Goal: Task Accomplishment & Management: Manage account settings

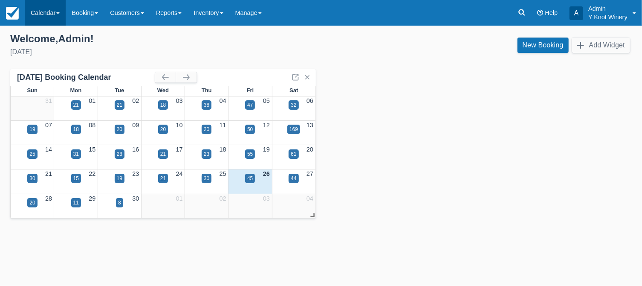
click at [58, 13] on link "Calendar" at bounding box center [45, 13] width 41 height 26
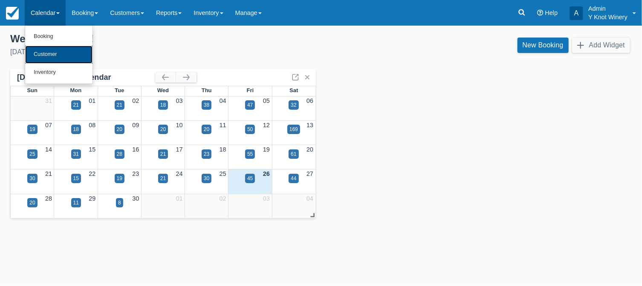
click at [52, 54] on link "Customer" at bounding box center [58, 55] width 67 height 18
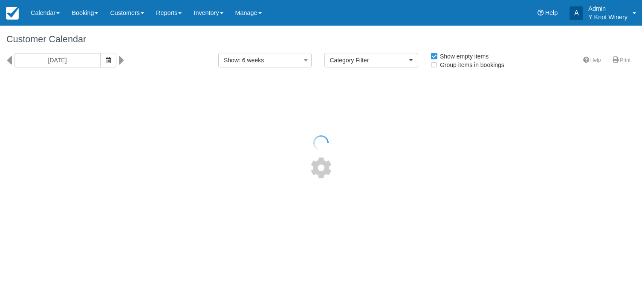
select select
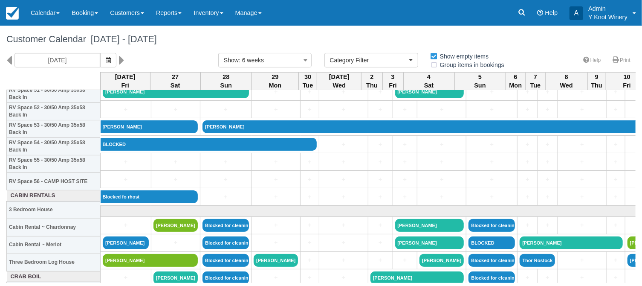
scroll to position [929, 0]
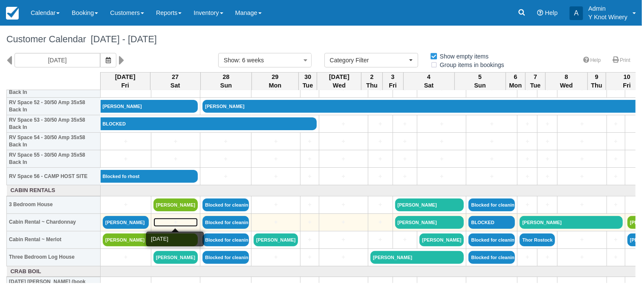
click at [170, 223] on link "+" at bounding box center [175, 221] width 44 height 9
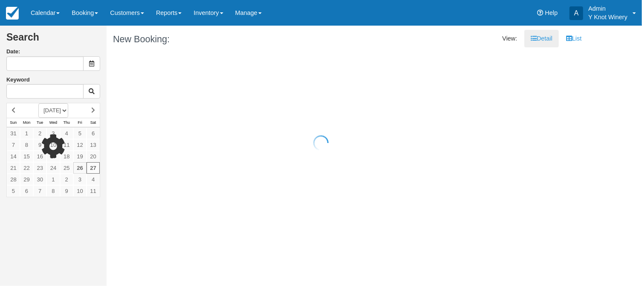
type input "09/27/25"
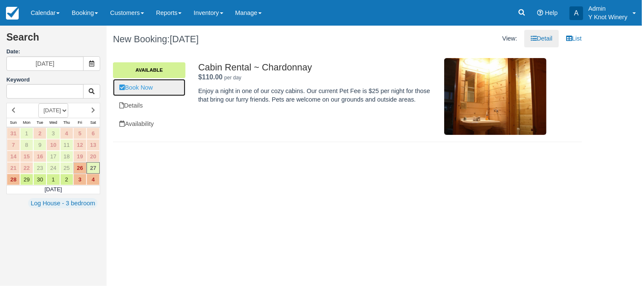
click at [151, 89] on link "Book Now" at bounding box center [149, 87] width 72 height 17
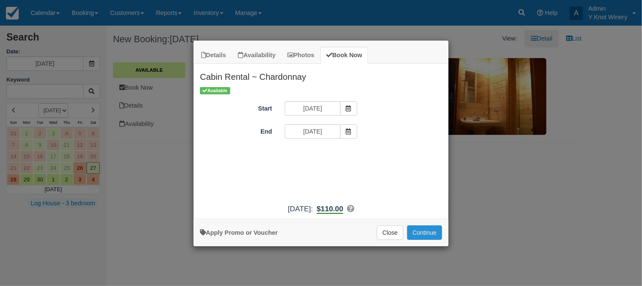
click at [422, 231] on button "Continue" at bounding box center [424, 232] width 35 height 14
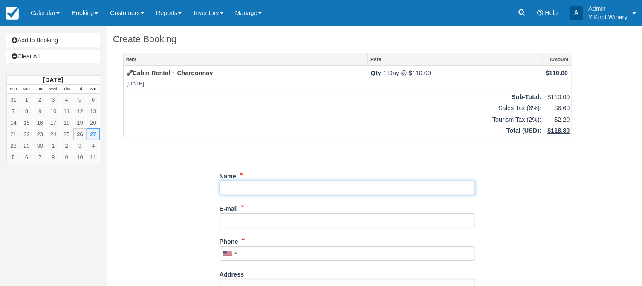
click at [239, 190] on input "Name" at bounding box center [348, 187] width 256 height 14
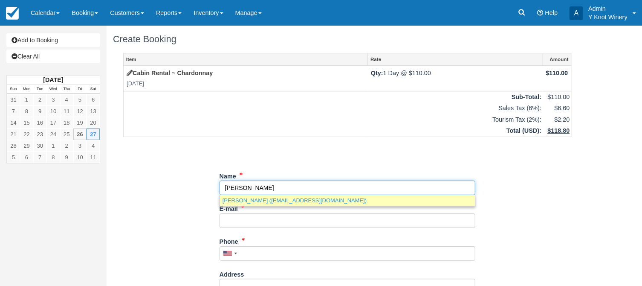
click at [294, 202] on link "Kristin Hughmanick (kughmanik@aol.com)" at bounding box center [347, 200] width 255 height 11
type input "Kristin Hughmanick"
type input "kughmanik@aol.com"
type input "+14084995104"
select select "MT"
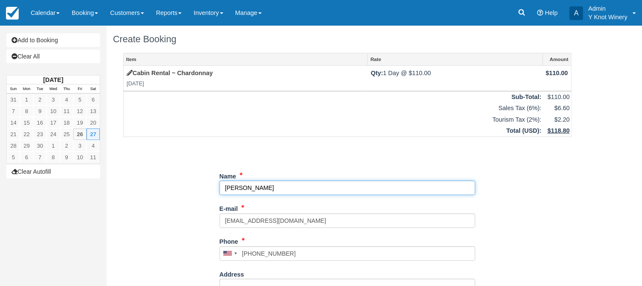
select select "MT"
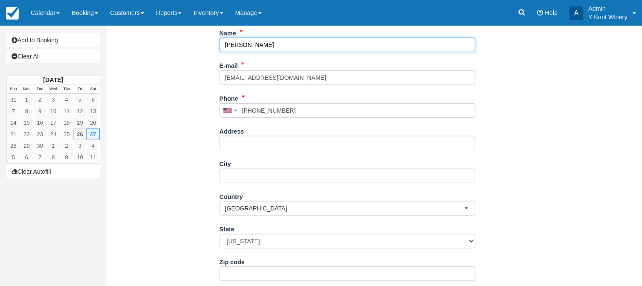
scroll to position [208, 0]
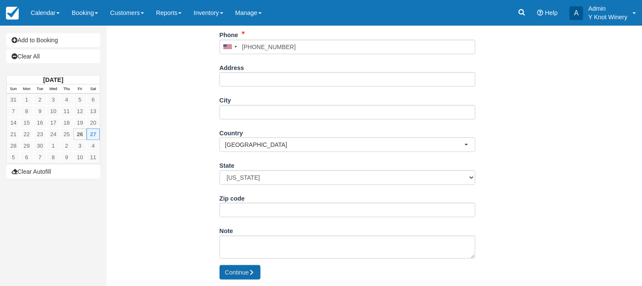
type input "Kristin Hughmanick"
click at [243, 275] on button "Continue" at bounding box center [240, 272] width 41 height 14
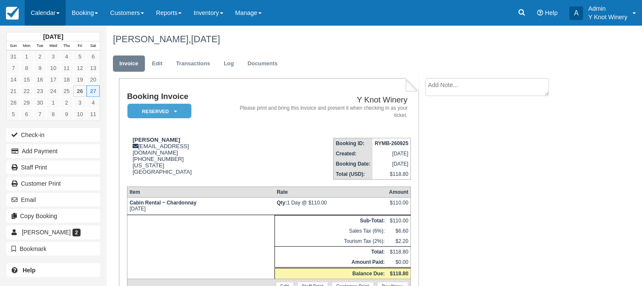
click at [57, 14] on link "Calendar" at bounding box center [45, 13] width 41 height 26
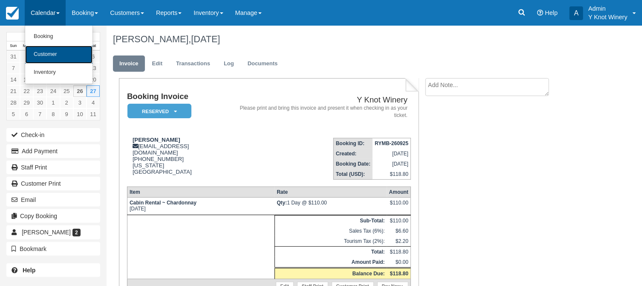
click at [54, 51] on link "Customer" at bounding box center [58, 55] width 67 height 18
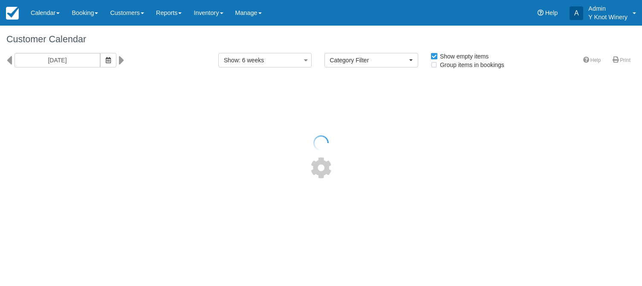
select select
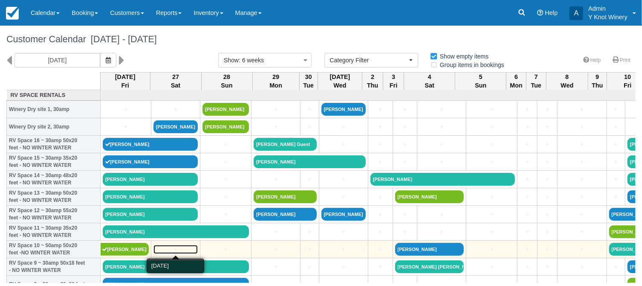
click at [184, 250] on link "+" at bounding box center [175, 249] width 44 height 9
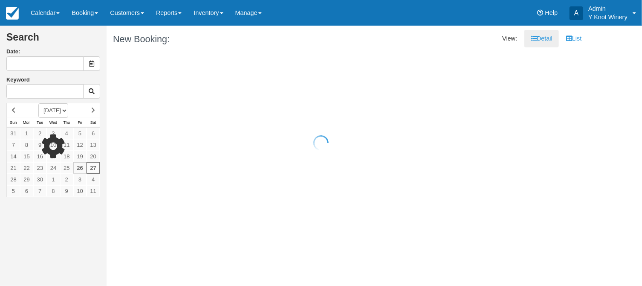
type input "[DATE]"
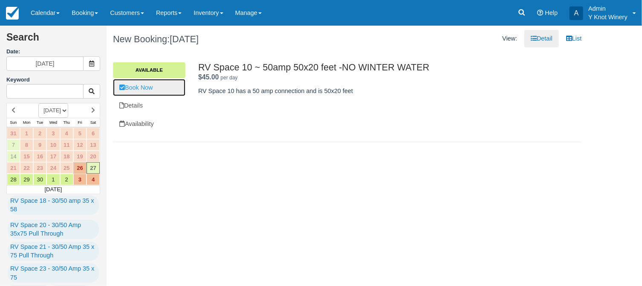
click at [145, 90] on link "Book Now" at bounding box center [149, 87] width 72 height 17
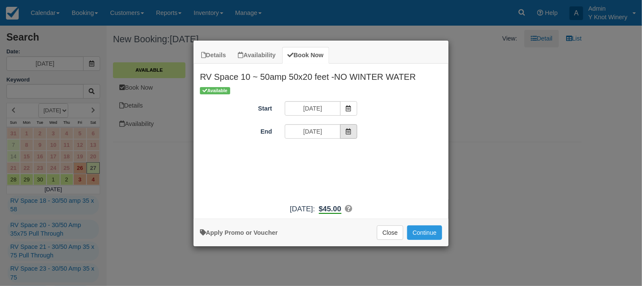
click at [350, 133] on icon "Item Modal" at bounding box center [349, 131] width 6 height 6
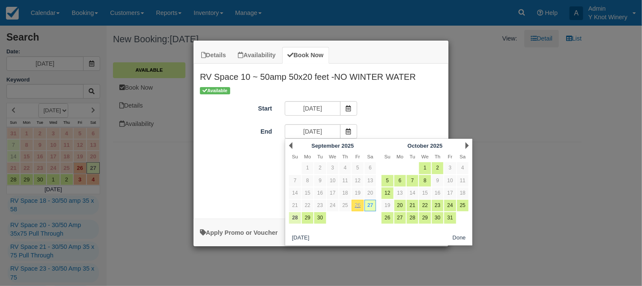
click at [296, 217] on link "28" at bounding box center [295, 218] width 12 height 12
type input "09/28/25"
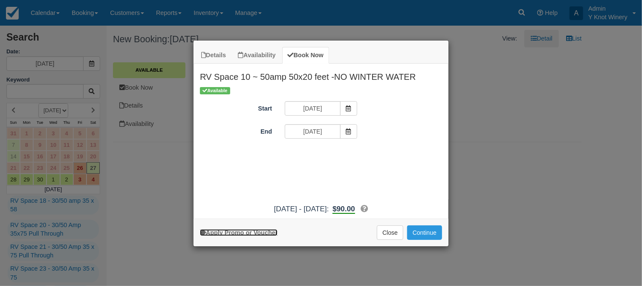
click at [252, 232] on link "Apply Promo or Voucher" at bounding box center [239, 232] width 78 height 7
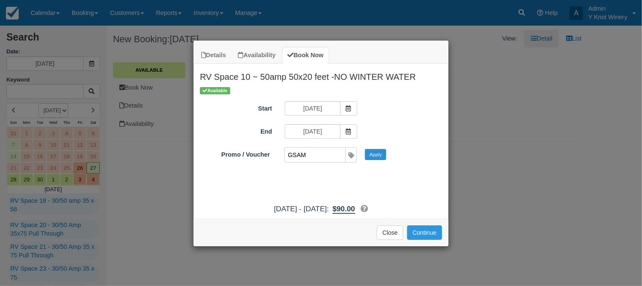
type input "GSAM"
click at [377, 155] on button "Apply" at bounding box center [375, 154] width 21 height 11
click at [433, 234] on button "Continue" at bounding box center [424, 232] width 35 height 14
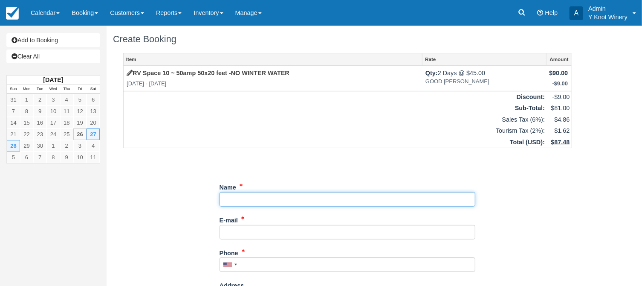
click at [247, 199] on input "Name" at bounding box center [348, 199] width 256 height 14
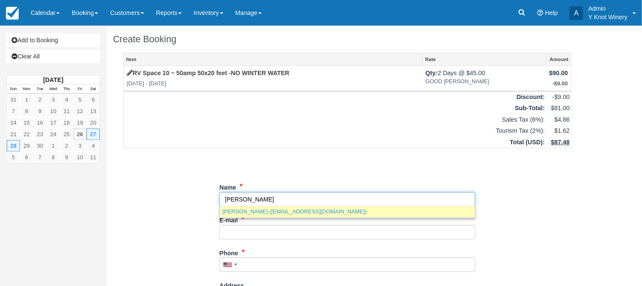
click at [266, 212] on link "[PERSON_NAME] ([EMAIL_ADDRESS][DOMAIN_NAME])" at bounding box center [347, 211] width 255 height 11
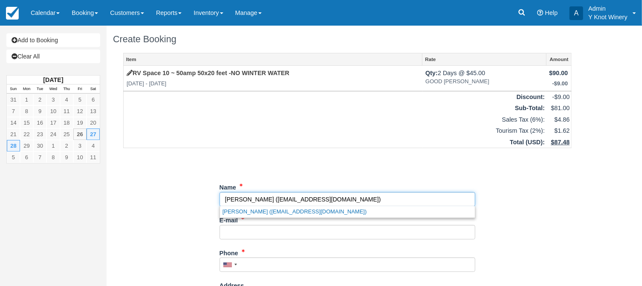
type input "[PERSON_NAME]"
type input "[EMAIL_ADDRESS][DOMAIN_NAME]"
type input "+14084995104"
select select "MT"
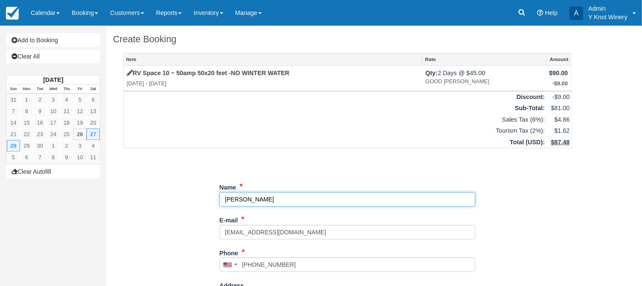
select select "MT"
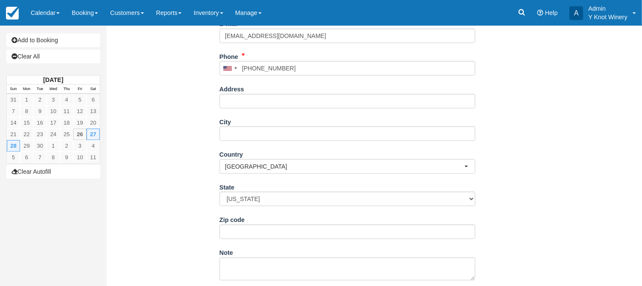
scroll to position [219, 0]
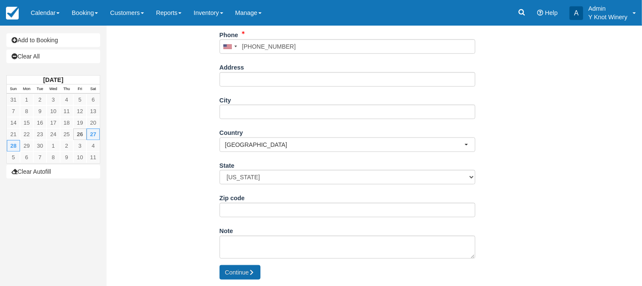
type input "[PERSON_NAME]"
click at [245, 272] on button "Continue" at bounding box center [240, 272] width 41 height 14
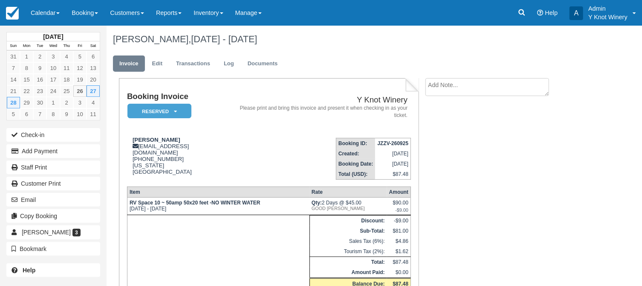
click at [443, 86] on textarea at bounding box center [487, 87] width 124 height 18
type textarea "P"
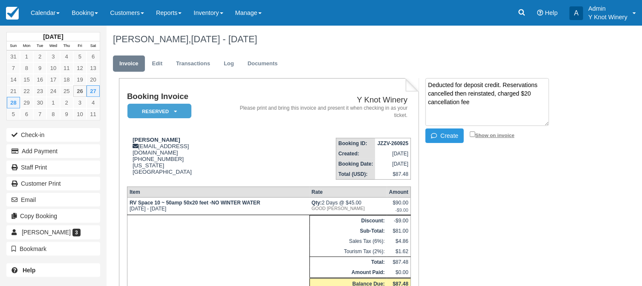
type textarea "Deducted for deposit credit. Reservations cancelled then reinstated, charged $2…"
click at [473, 134] on input "Show on invoice" at bounding box center [473, 134] width 6 height 6
checkbox input "true"
click at [449, 136] on button "Create" at bounding box center [444, 135] width 38 height 14
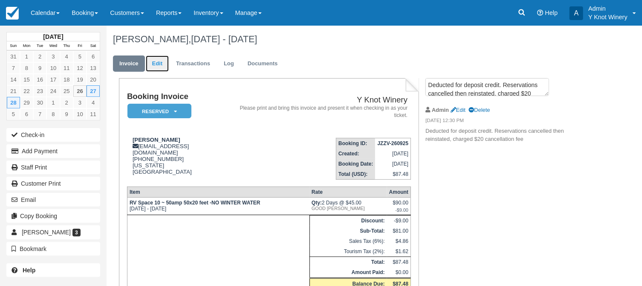
click at [153, 64] on link "Edit" at bounding box center [157, 63] width 23 height 17
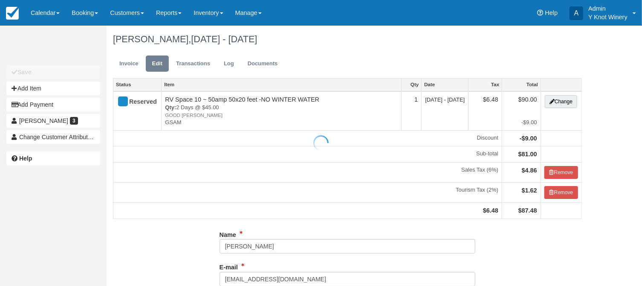
type input "(408) 499-5104"
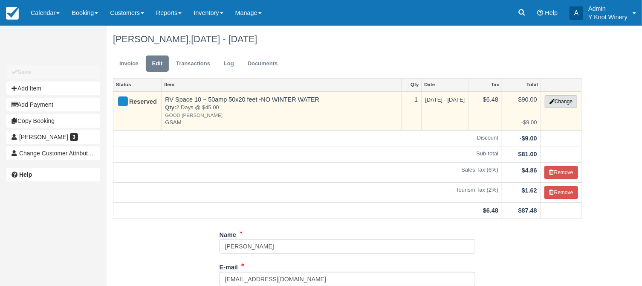
click at [560, 101] on button "Change" at bounding box center [561, 101] width 32 height 13
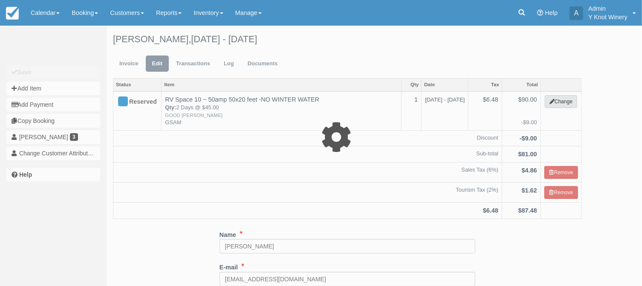
type input "90.00"
type input "GSAM"
select select "3"
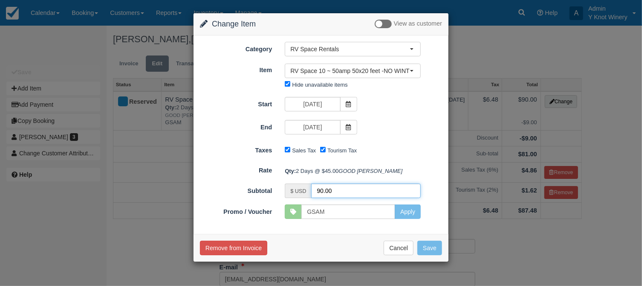
drag, startPoint x: 320, startPoint y: 205, endPoint x: 312, endPoint y: 205, distance: 8.1
click at [312, 198] on input "90.00" at bounding box center [366, 190] width 110 height 14
type input "80.00"
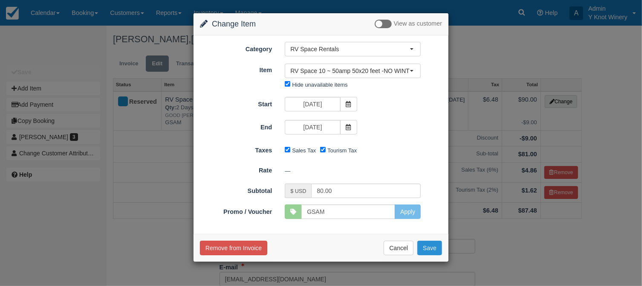
click at [427, 243] on button "Save" at bounding box center [429, 247] width 25 height 14
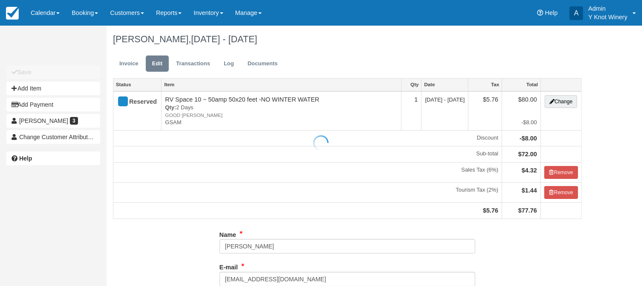
type input "[PHONE_NUMBER]"
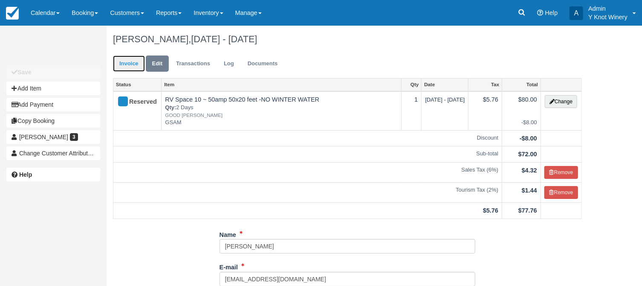
click at [130, 68] on link "Invoice" at bounding box center [129, 63] width 32 height 17
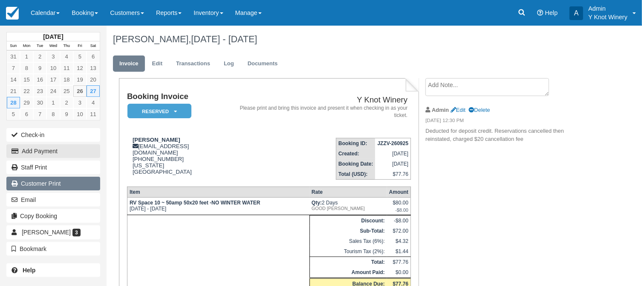
drag, startPoint x: 76, startPoint y: 148, endPoint x: 71, endPoint y: 176, distance: 27.8
click at [72, 168] on div "Check-in Add Payment Staff Print Customer Print Email Copy Booking [PERSON_NAME…" at bounding box center [53, 192] width 107 height 130
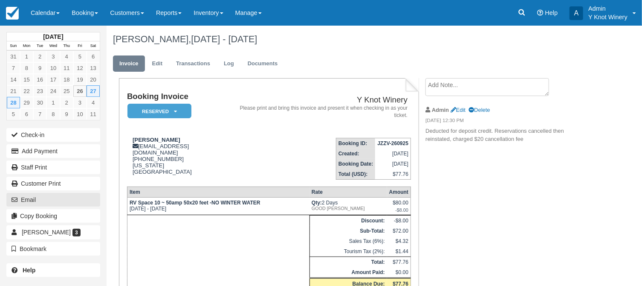
click at [54, 207] on div "Staff Print Customer Print Email Copy Booking [PERSON_NAME] 3 Change Customer A…" at bounding box center [53, 207] width 107 height 97
click at [54, 208] on div "Copy Booking" at bounding box center [53, 216] width 107 height 16
click at [59, 15] on link "Calendar" at bounding box center [45, 13] width 41 height 26
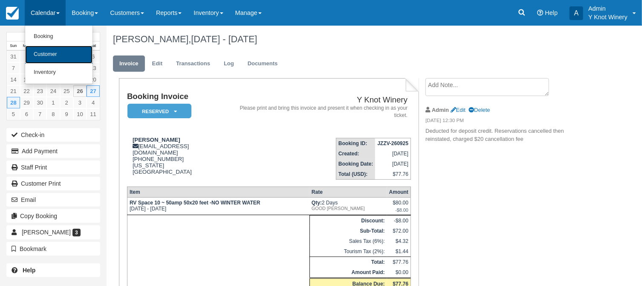
click at [57, 51] on link "Customer" at bounding box center [58, 55] width 67 height 18
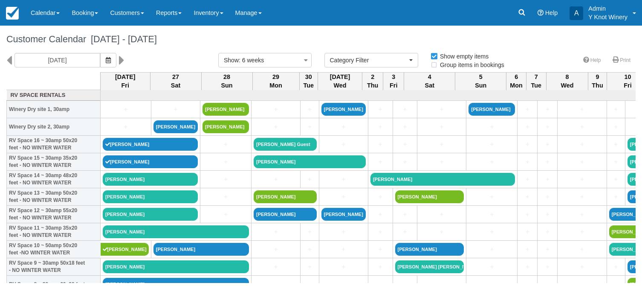
select select
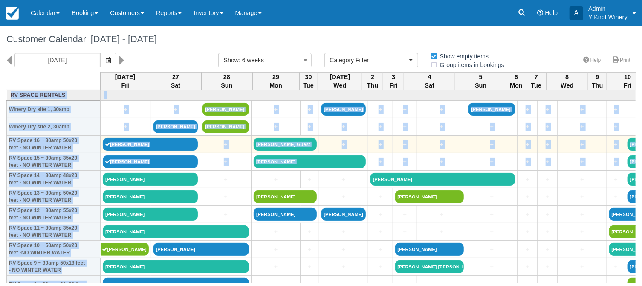
drag, startPoint x: 636, startPoint y: 100, endPoint x: 630, endPoint y: 153, distance: 53.2
click at [630, 155] on div "Customer Calendar September 26 - November 07 2025 09/26/25 Show : 6 weeks 1 wee…" at bounding box center [321, 154] width 642 height 257
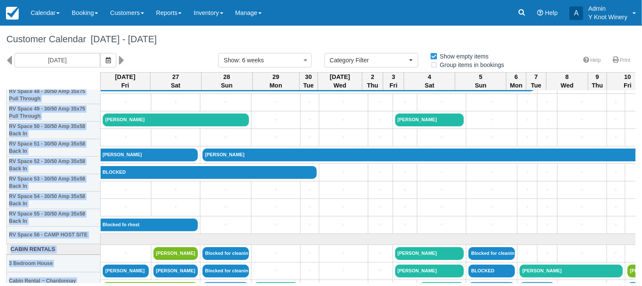
scroll to position [871, 0]
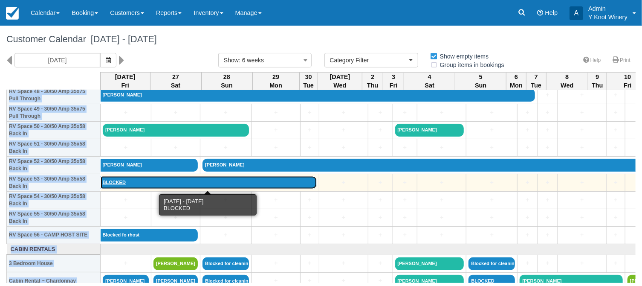
click at [223, 186] on link "BLOCKED" at bounding box center [209, 182] width 216 height 13
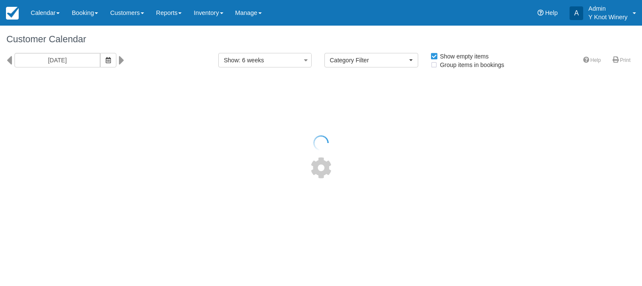
select select
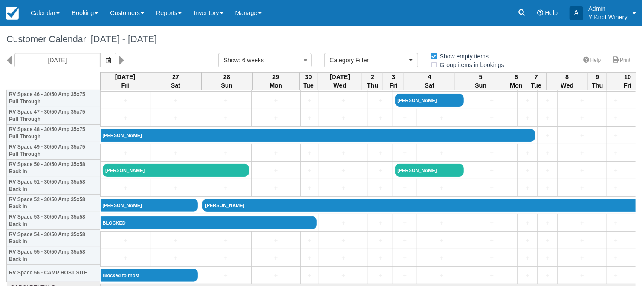
scroll to position [858, 0]
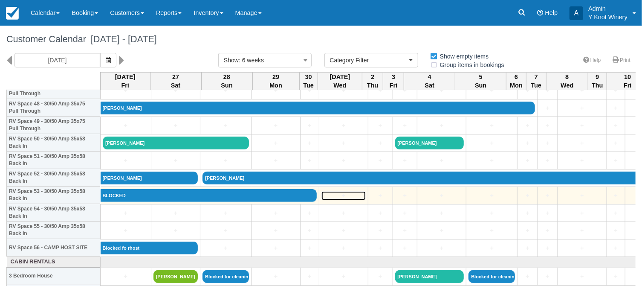
click at [347, 199] on link "+" at bounding box center [343, 195] width 44 height 9
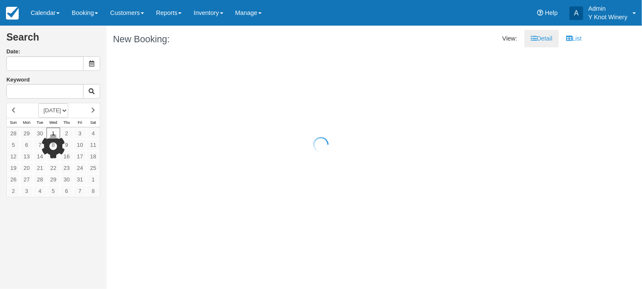
type input "[DATE]"
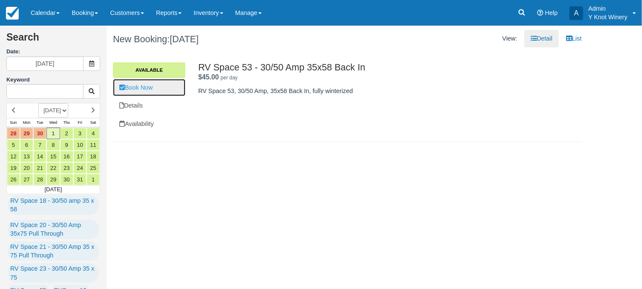
click at [144, 86] on link "Book Now" at bounding box center [149, 87] width 72 height 17
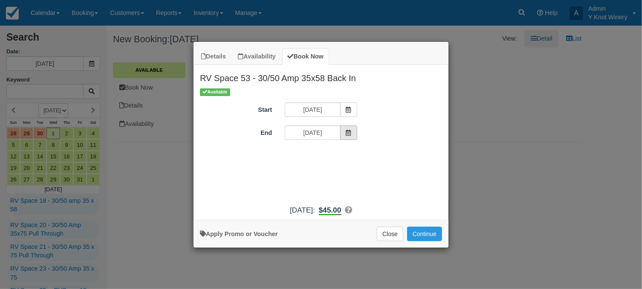
click at [352, 136] on span "Item Modal" at bounding box center [348, 132] width 17 height 14
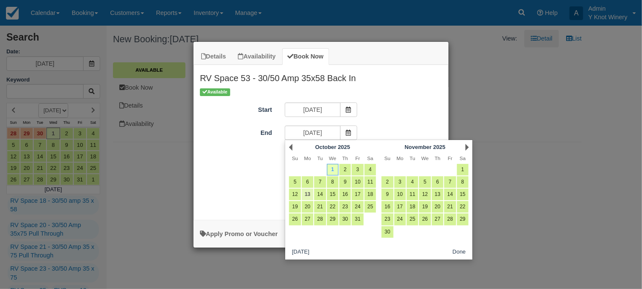
click at [306, 197] on link "13" at bounding box center [308, 194] width 12 height 12
type input "[DATE]"
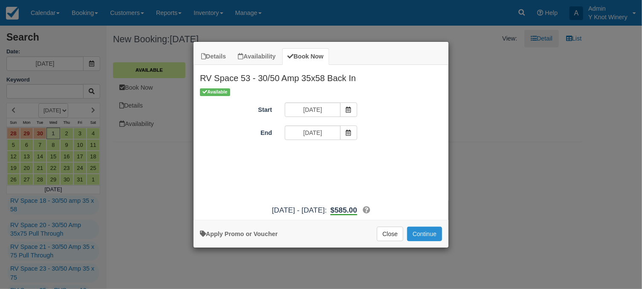
click at [424, 233] on button "Continue" at bounding box center [424, 233] width 35 height 14
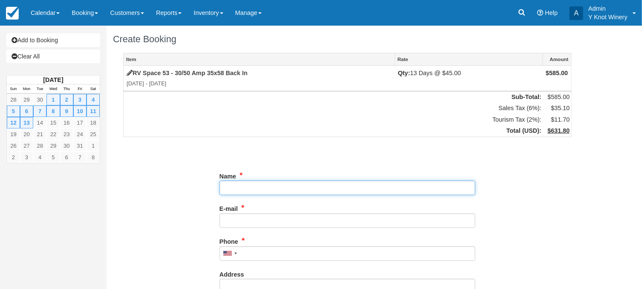
click at [274, 187] on input "Name" at bounding box center [348, 187] width 256 height 14
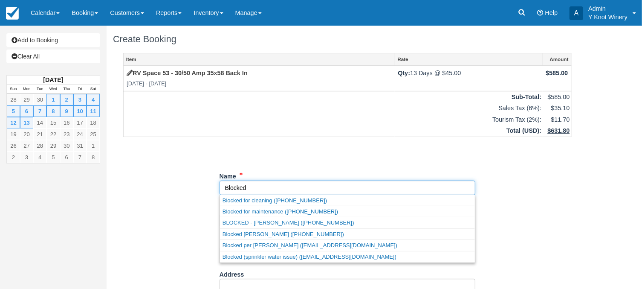
type input "Blocked"
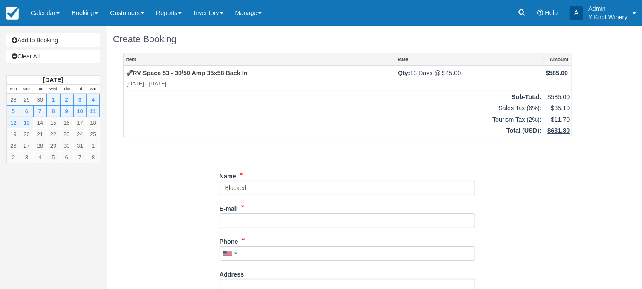
click at [189, 220] on div "Item Rate Amount RV Space 53 - 30/50 Amp 35x58 Back In [DATE] - [DATE] Qty: 13 …" at bounding box center [347, 262] width 469 height 418
click at [255, 222] on input "E-mail" at bounding box center [348, 220] width 256 height 14
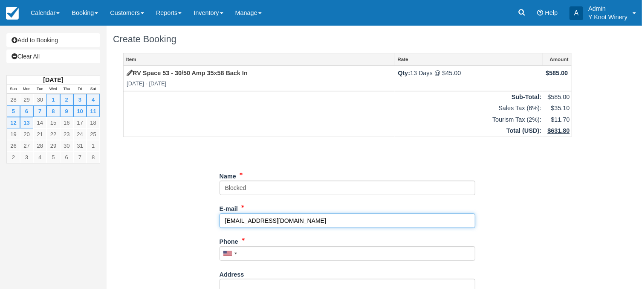
type input "[EMAIL_ADDRESS][DOMAIN_NAME]"
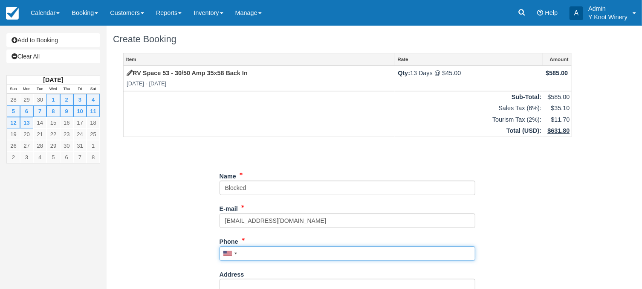
click at [258, 255] on input "Phone" at bounding box center [348, 253] width 256 height 14
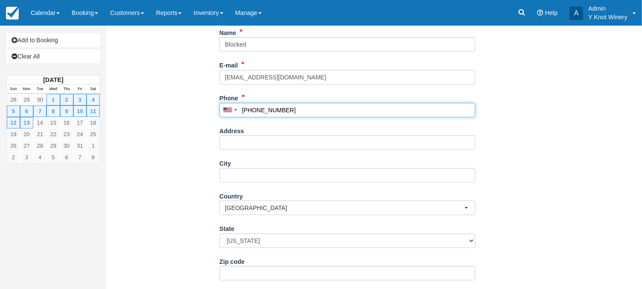
scroll to position [205, 0]
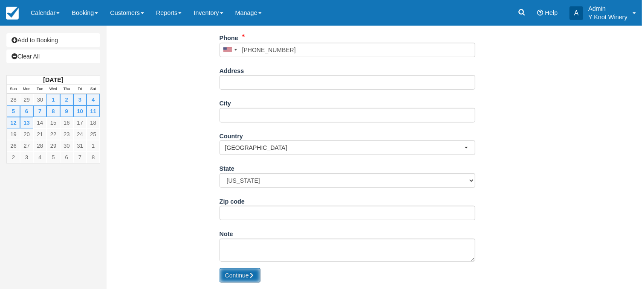
click at [237, 275] on button "Continue" at bounding box center [240, 275] width 41 height 14
type input "[PHONE_NUMBER]"
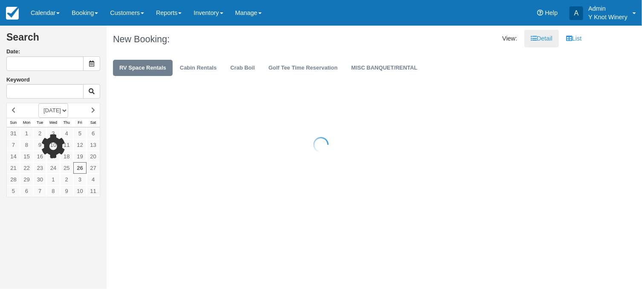
type input "[DATE]"
